Goal: Browse casually

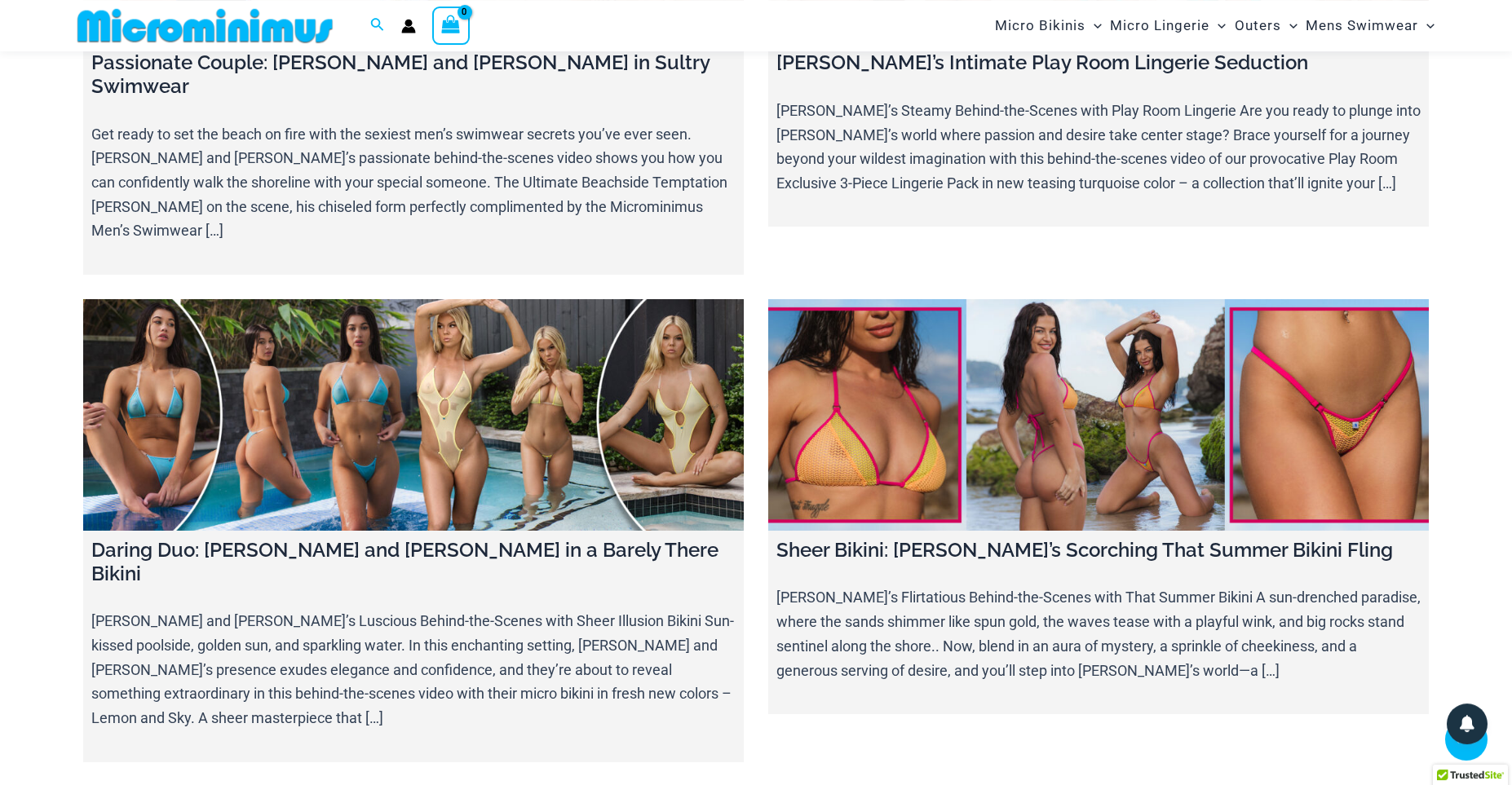
scroll to position [11479, 0]
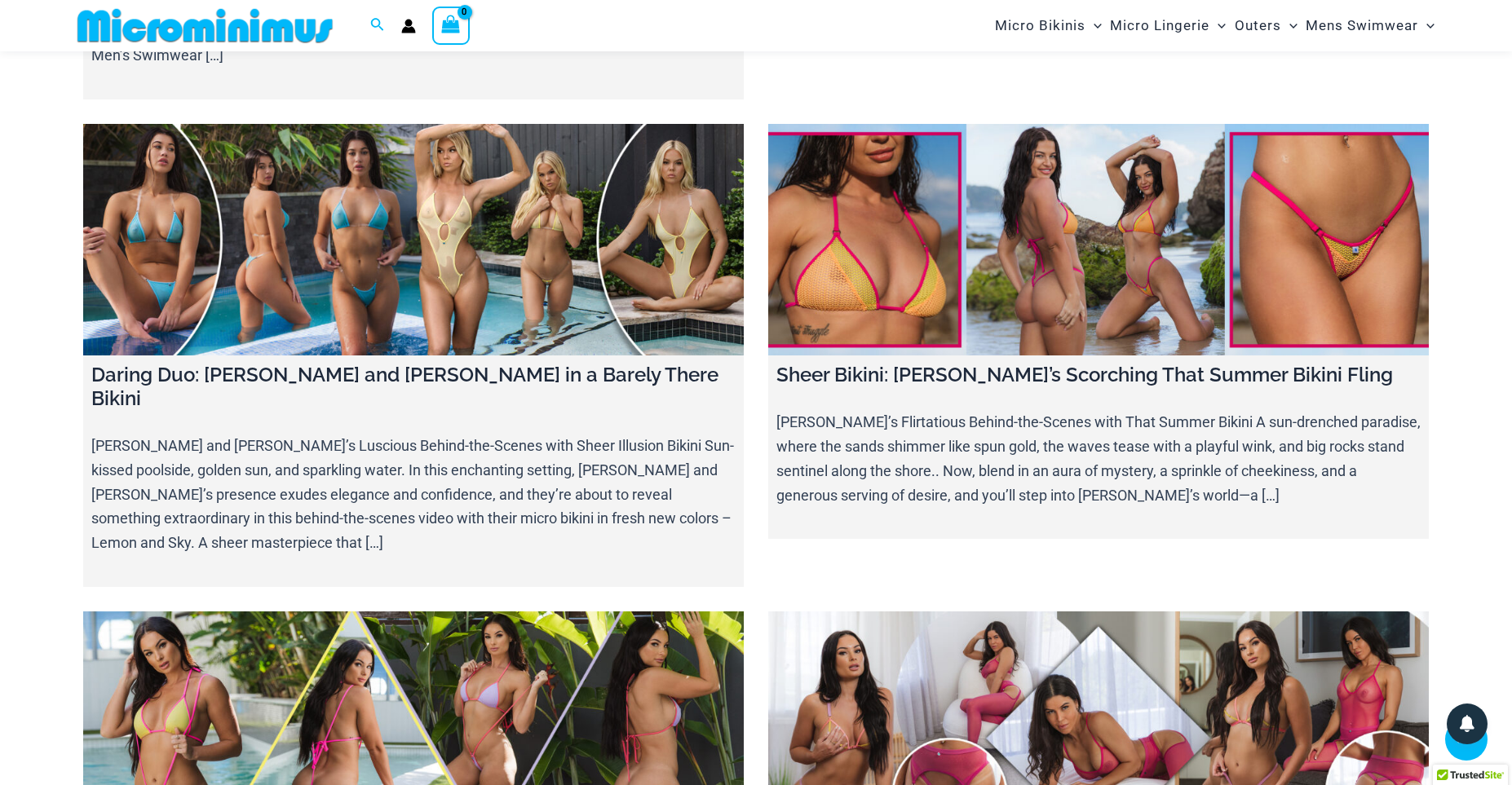
click at [514, 612] on link at bounding box center [414, 728] width 661 height 231
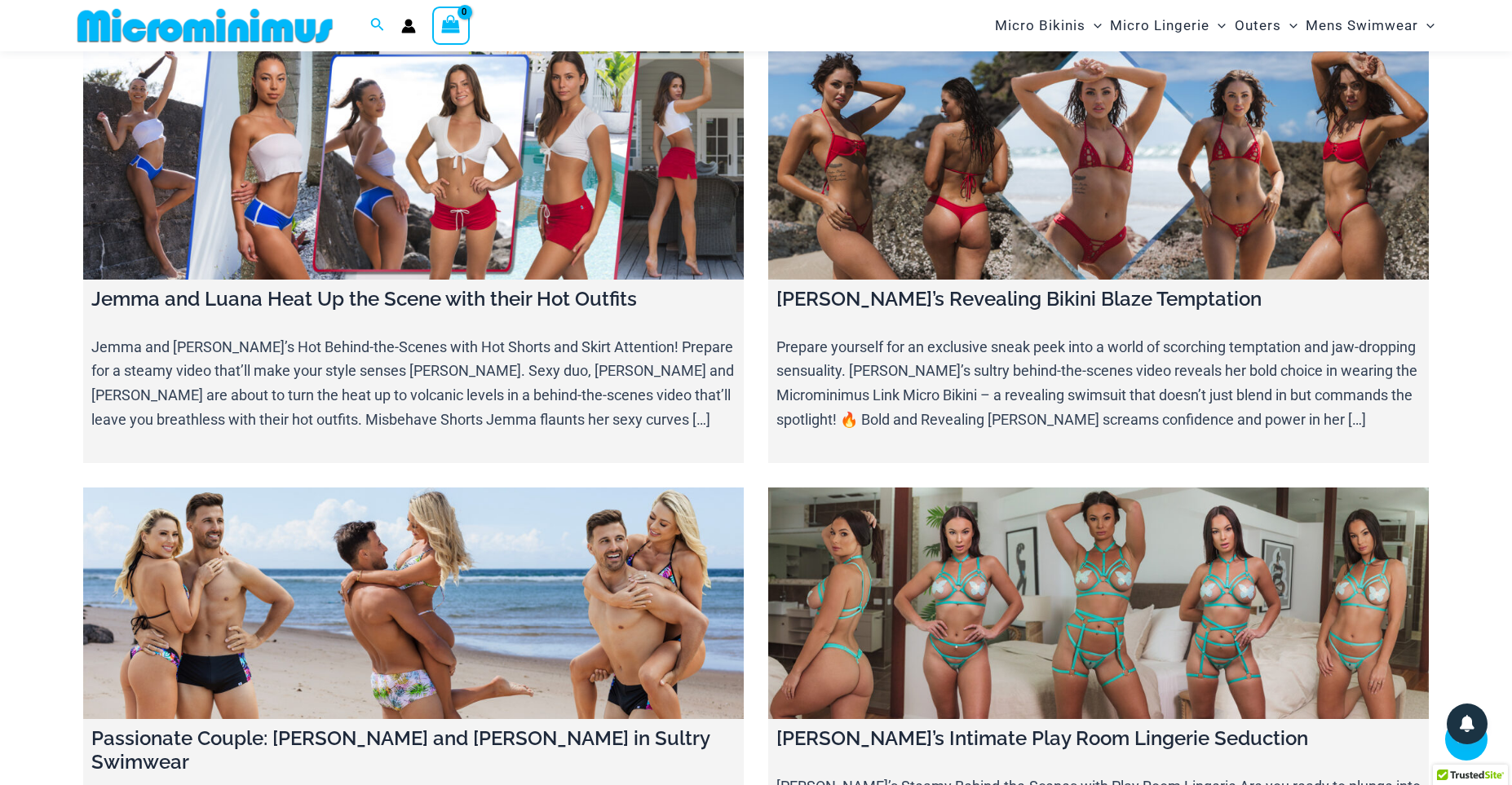
scroll to position [10579, 0]
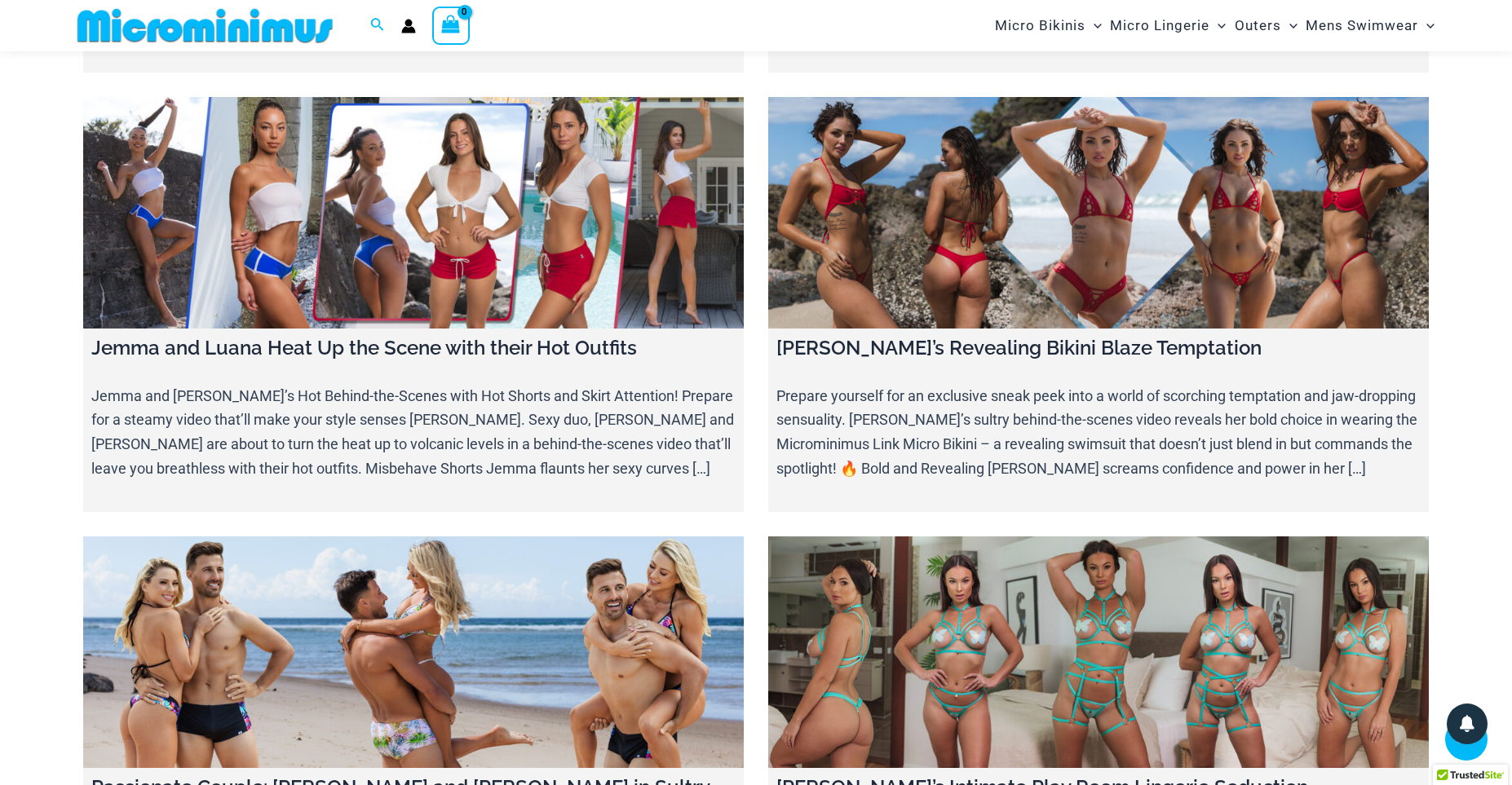
click at [1034, 536] on link at bounding box center [1099, 652] width 661 height 231
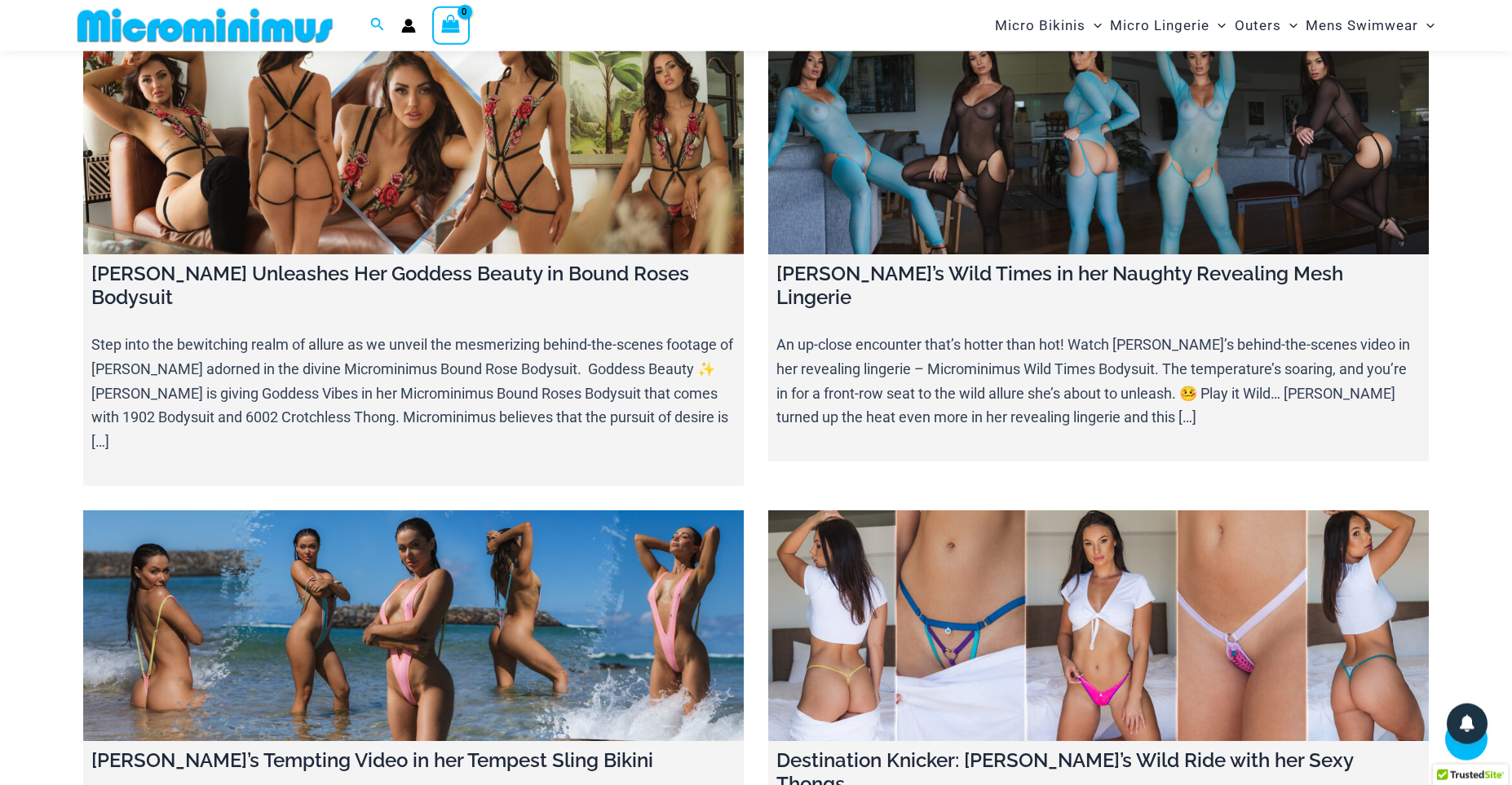
scroll to position [9228, 0]
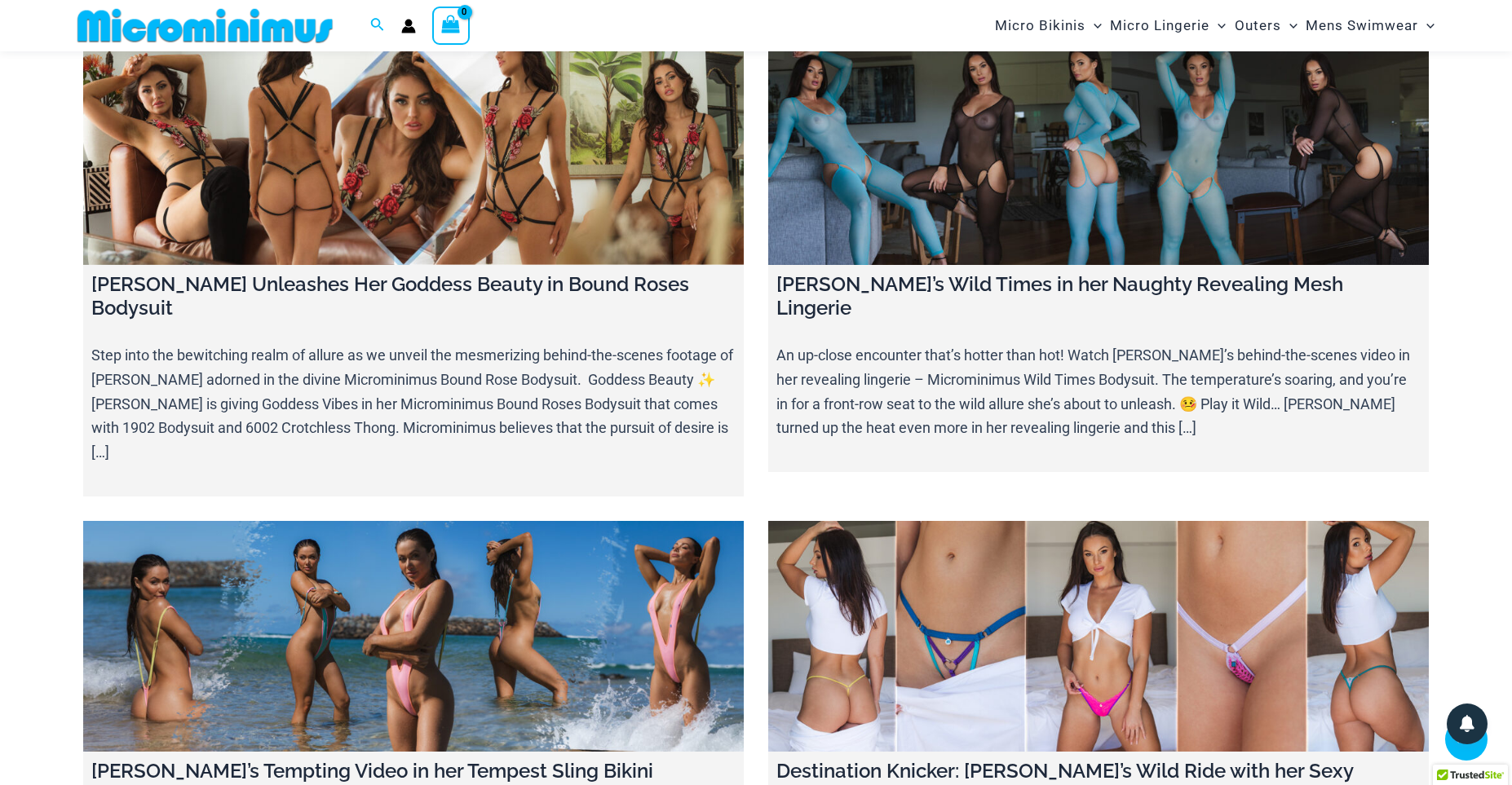
click at [1019, 521] on link at bounding box center [1099, 636] width 661 height 231
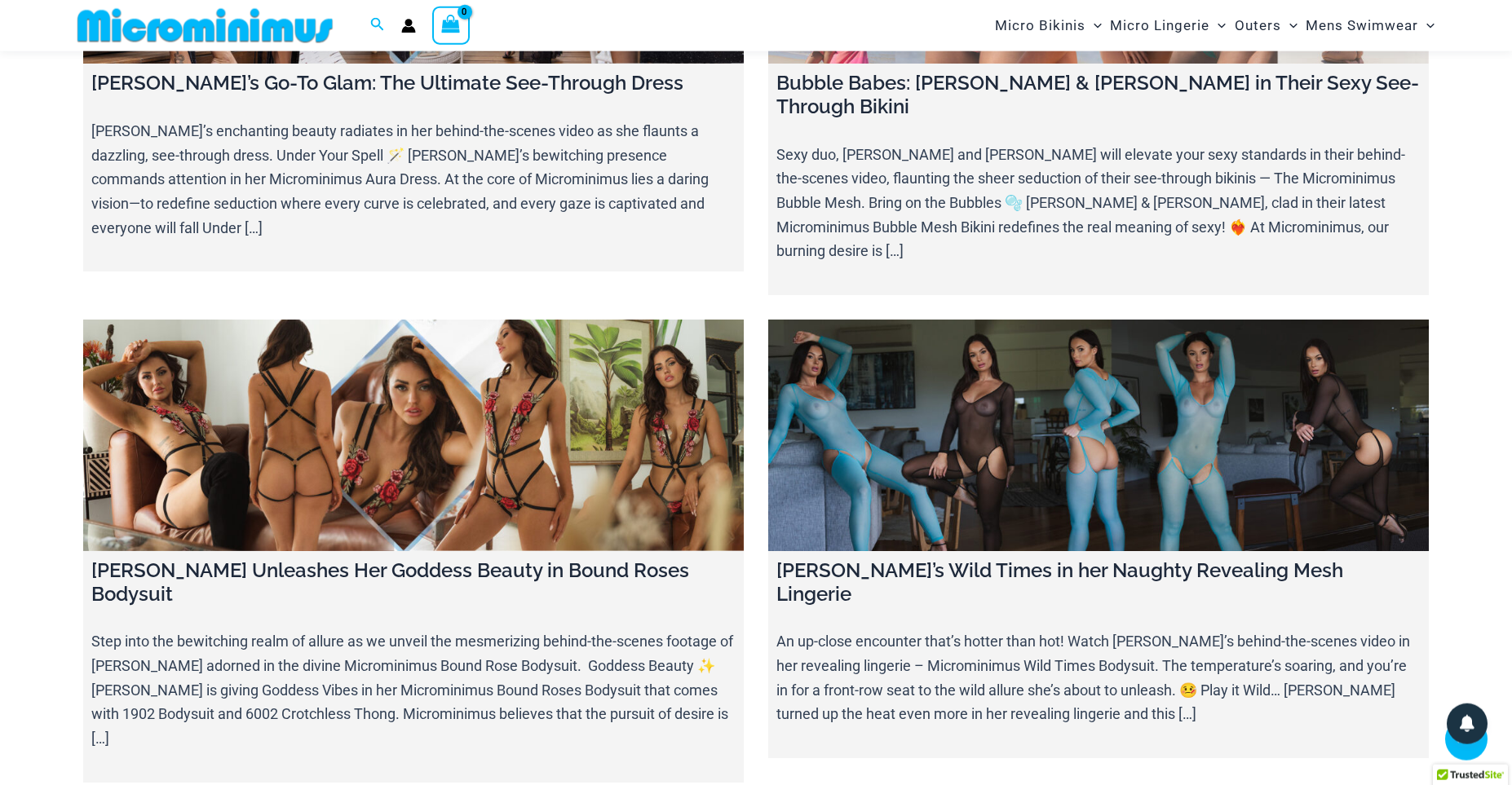
scroll to position [8891, 0]
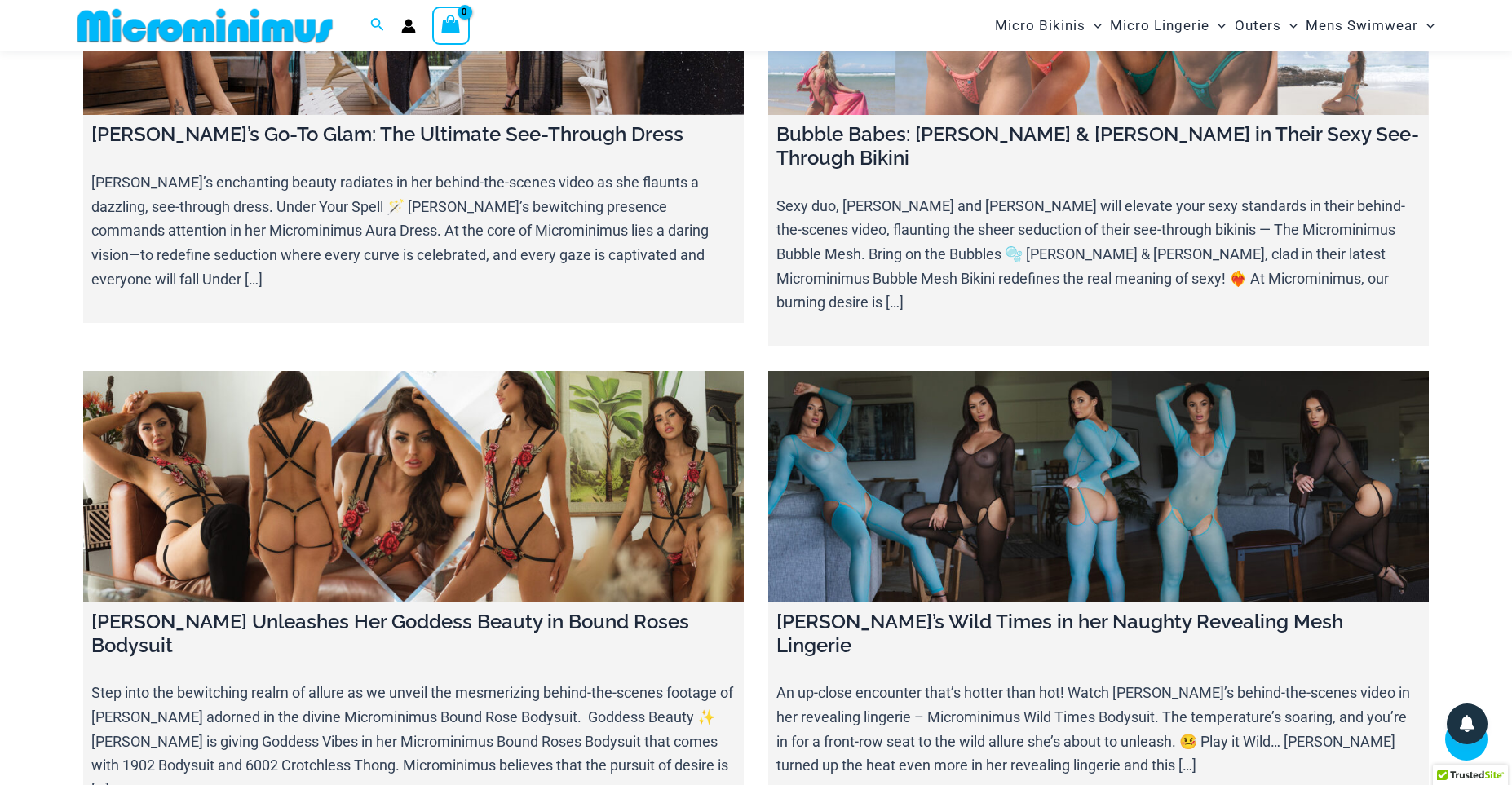
click at [1114, 402] on link at bounding box center [1099, 487] width 661 height 231
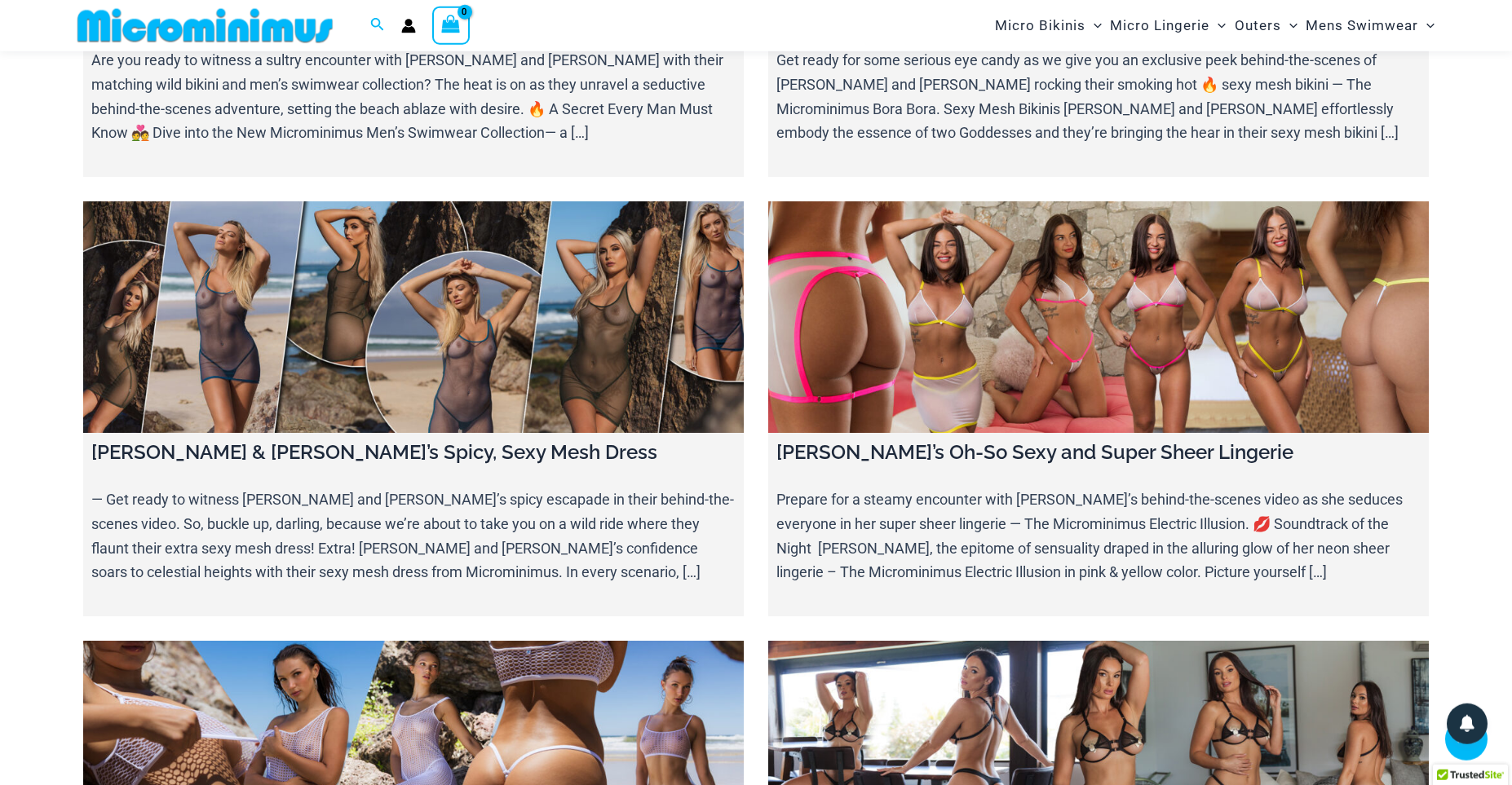
scroll to position [7202, 0]
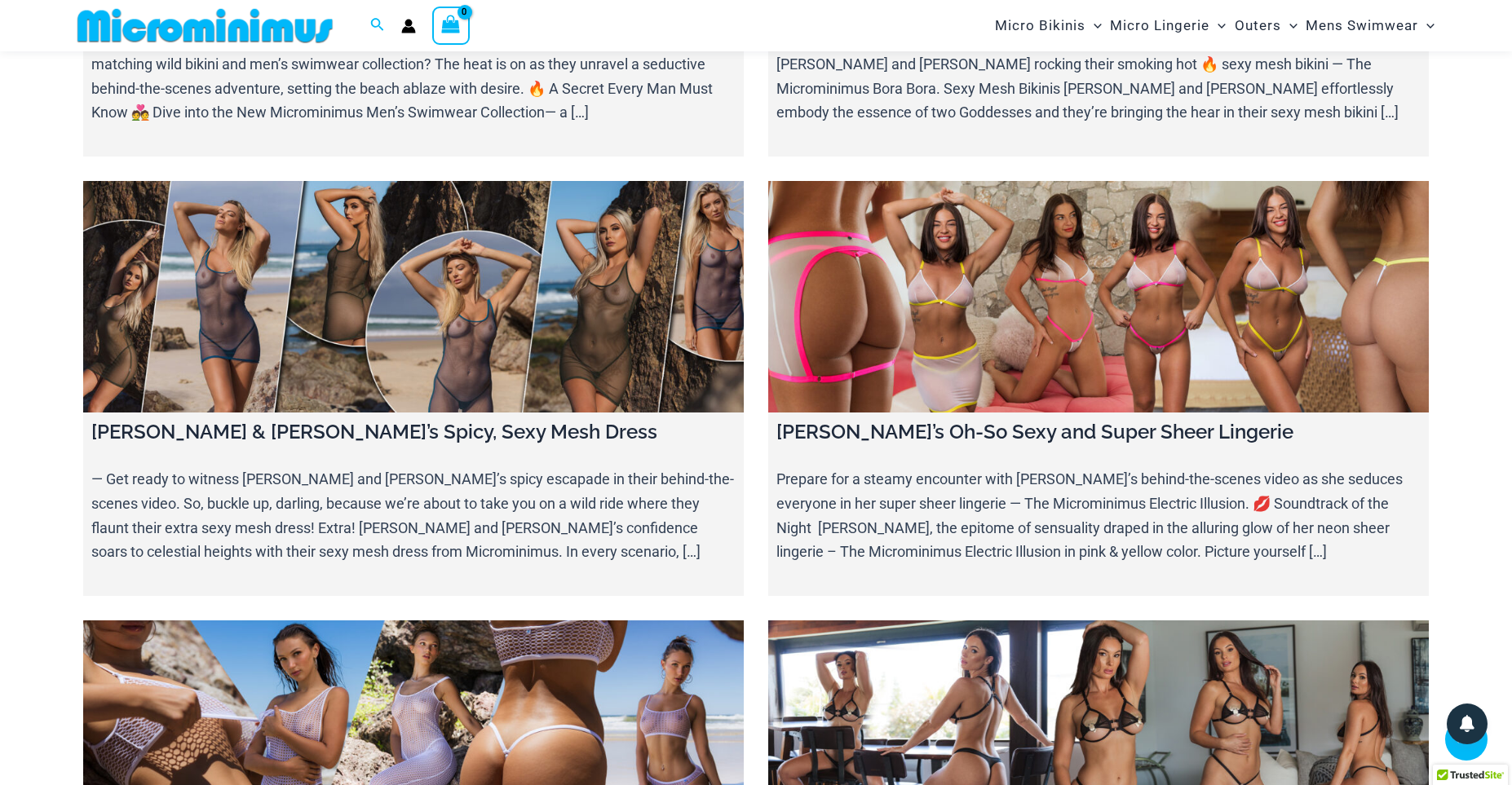
click at [1118, 621] on link at bounding box center [1099, 736] width 661 height 231
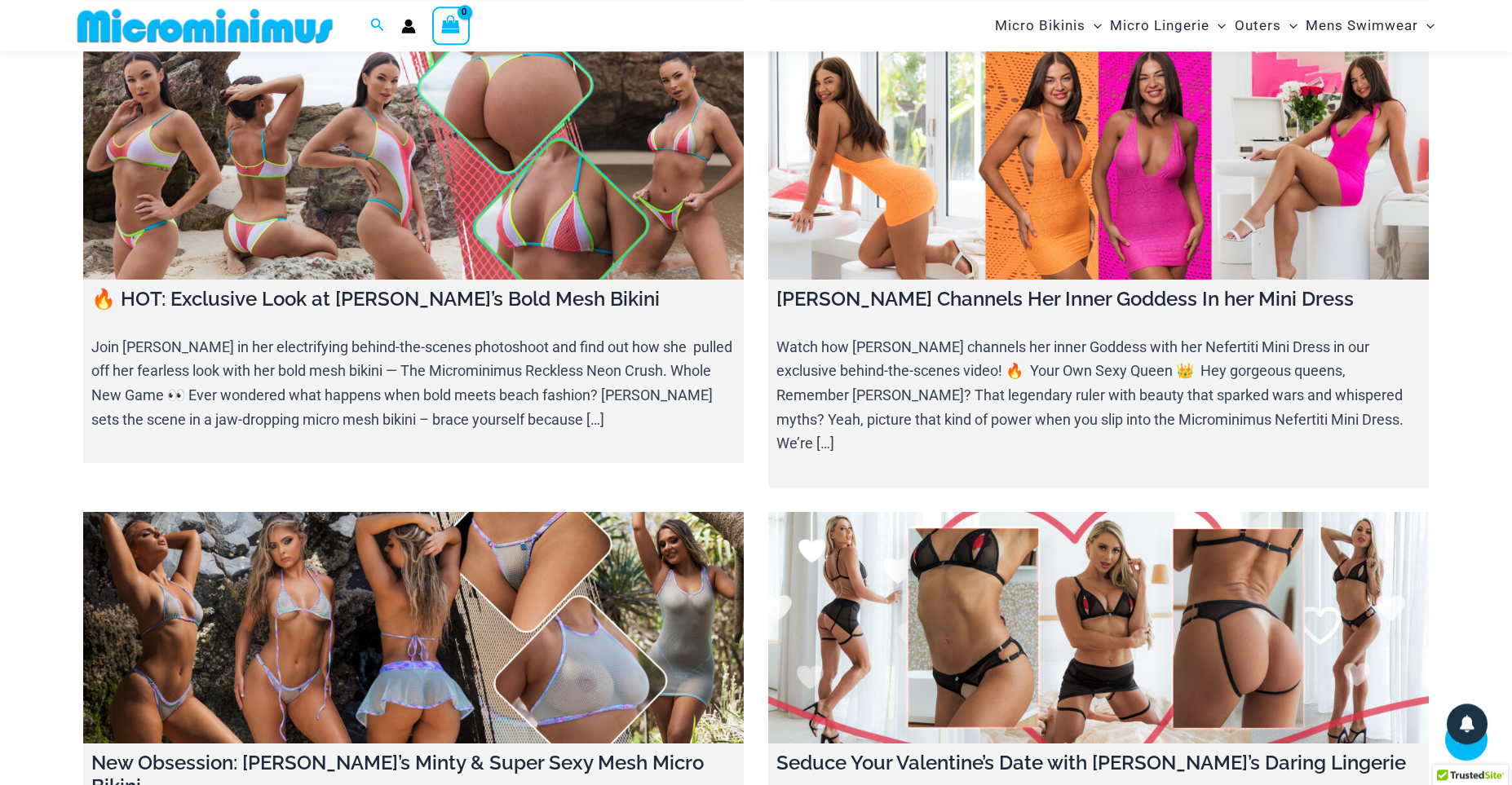
scroll to position [5964, 0]
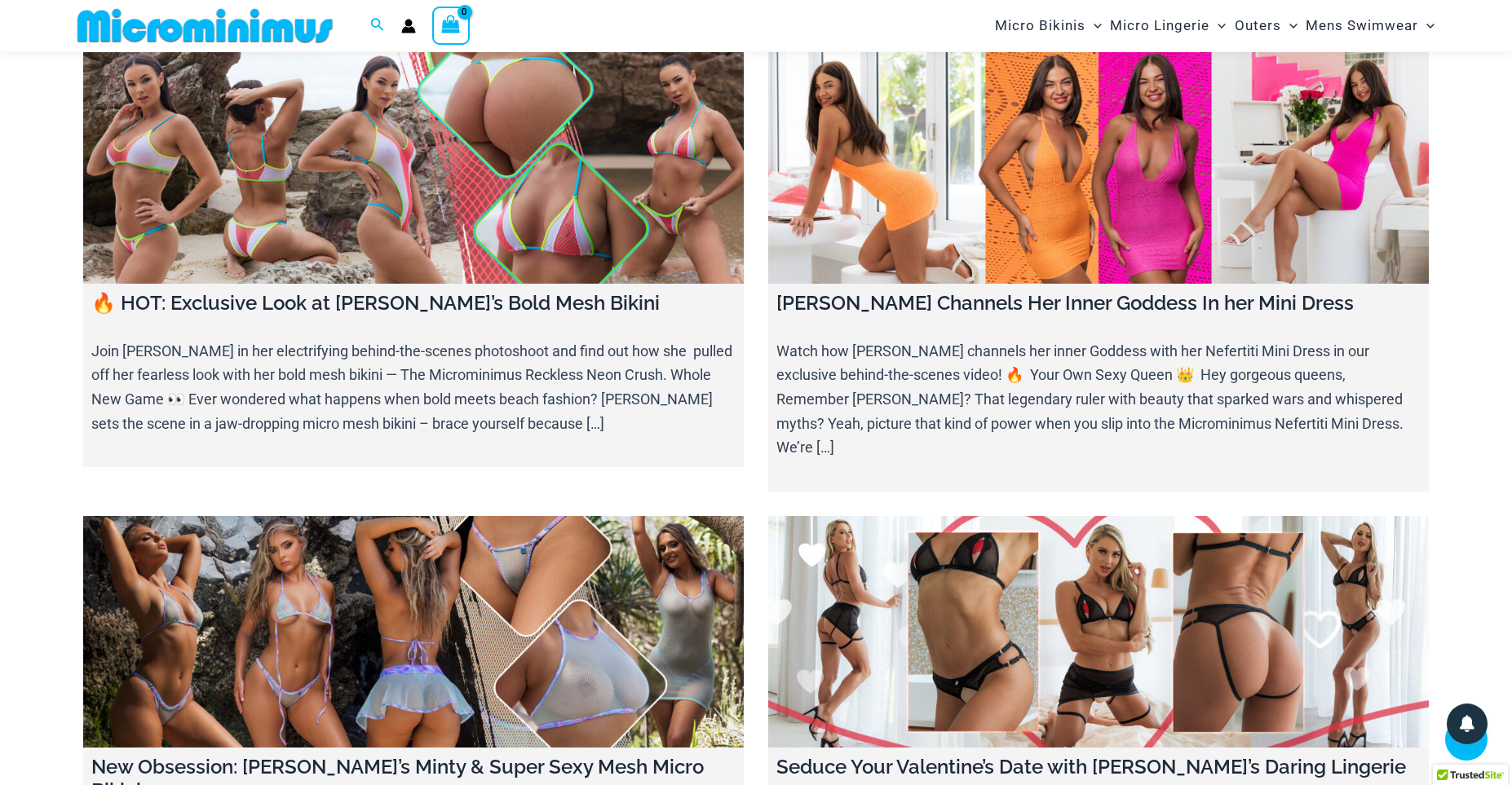
click at [961, 622] on link at bounding box center [1099, 632] width 661 height 231
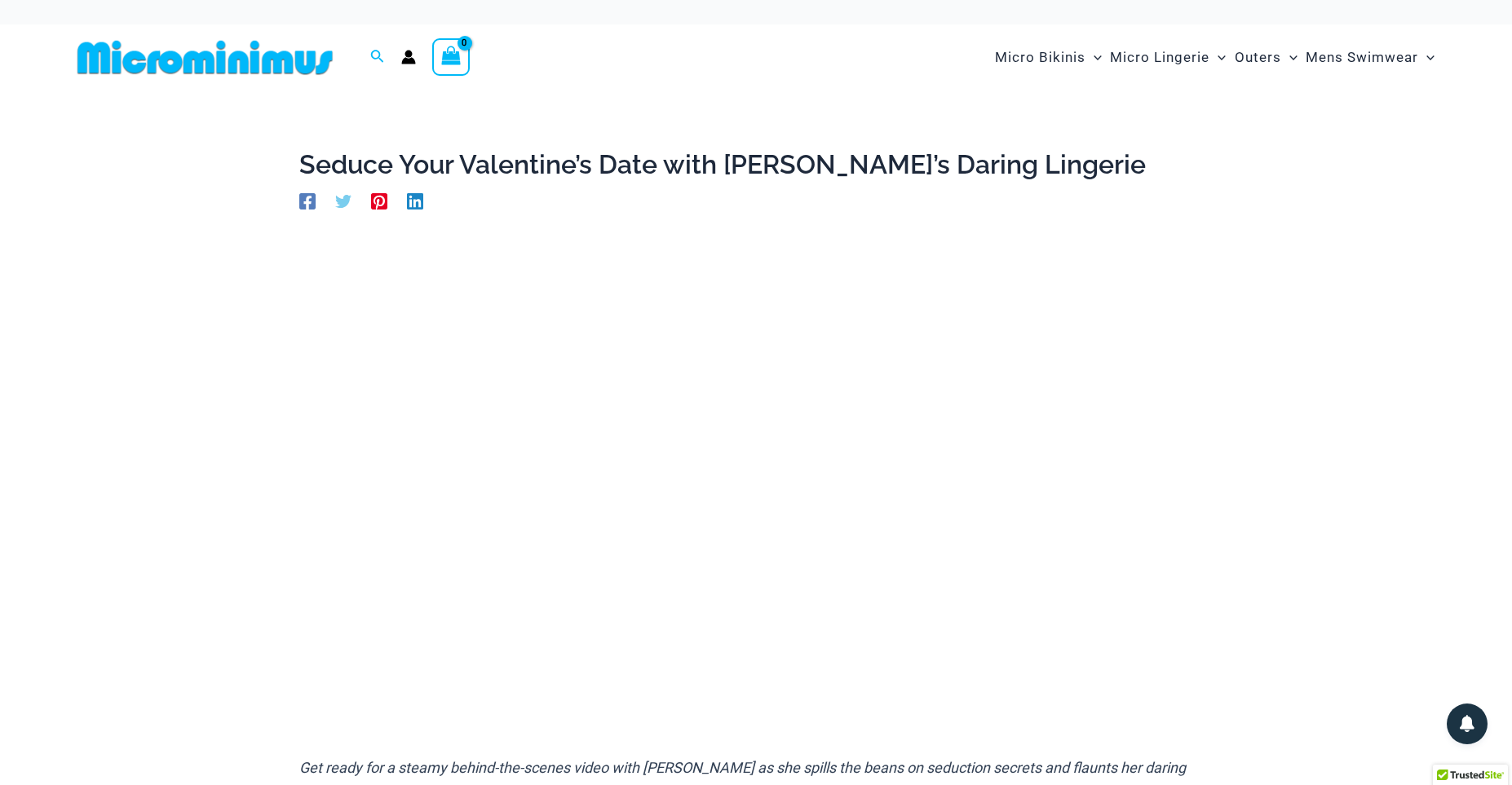
scroll to position [112, 0]
